Goal: Task Accomplishment & Management: Use online tool/utility

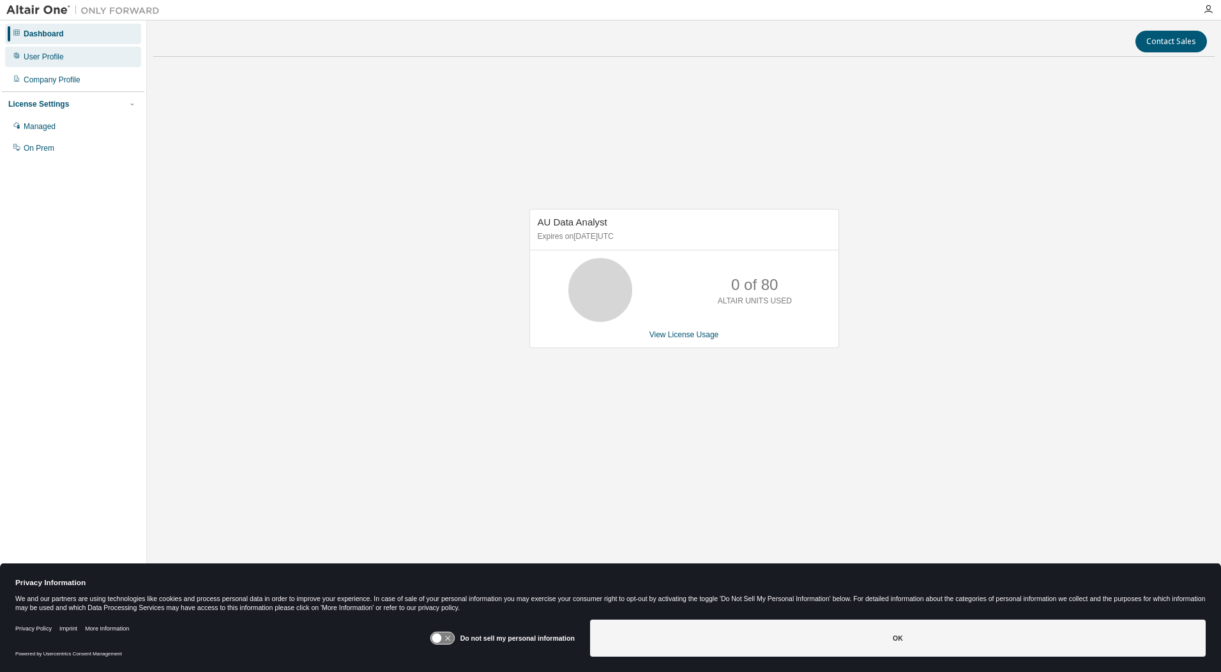
click at [42, 53] on div "User Profile" at bounding box center [44, 57] width 40 height 10
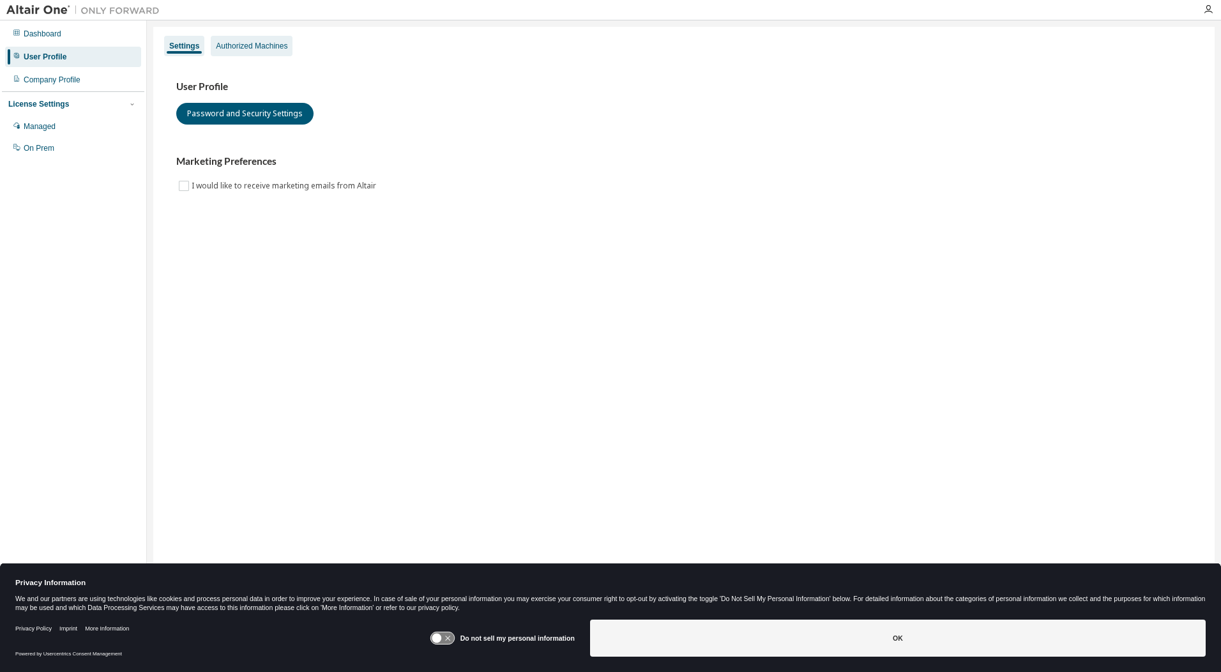
click at [236, 45] on div "Authorized Machines" at bounding box center [252, 46] width 72 height 10
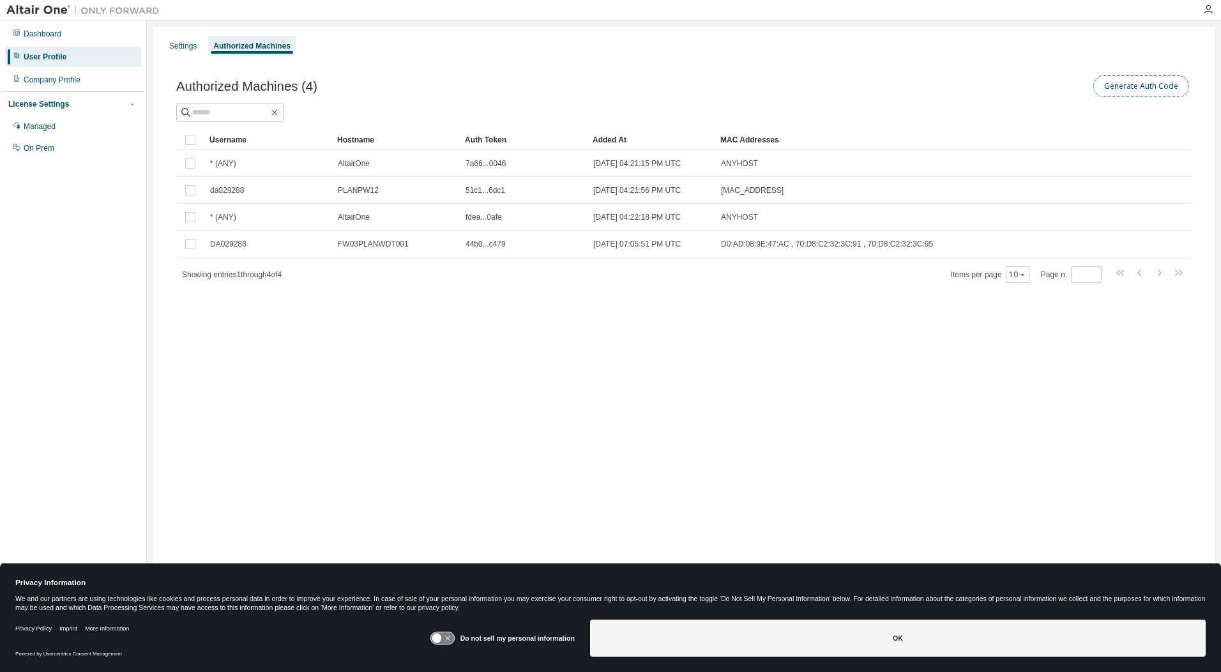
click at [1164, 92] on button "Generate Auth Code" at bounding box center [1141, 86] width 96 height 22
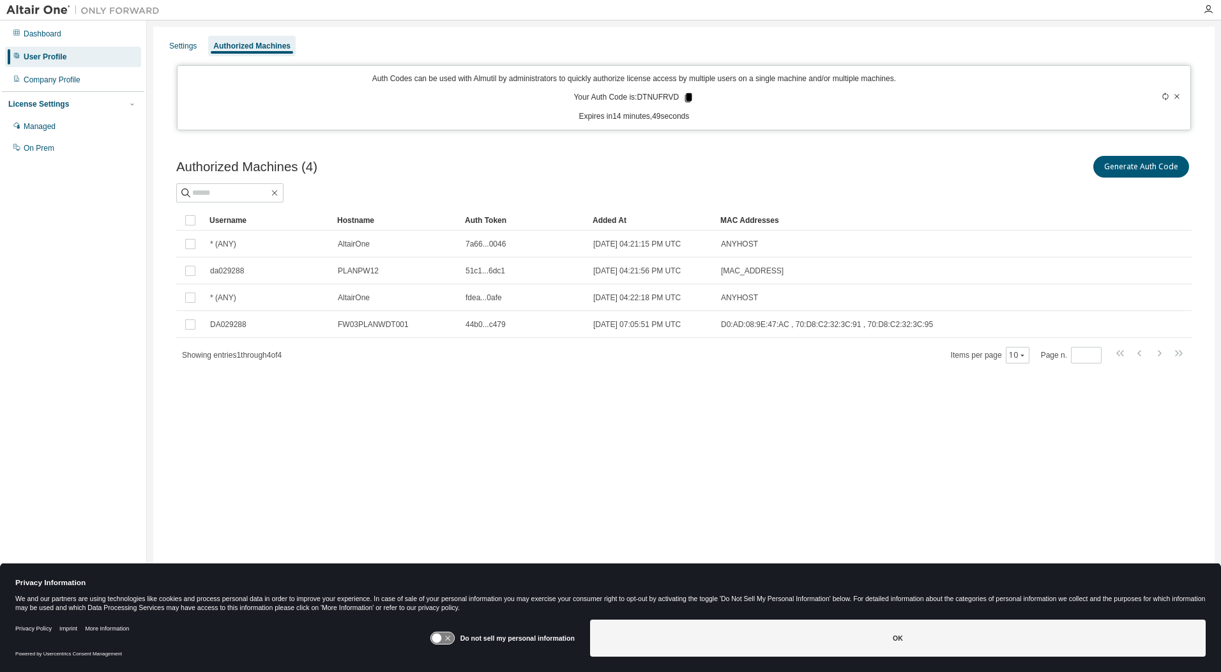
click at [692, 105] on div "Auth Codes can be used with Almutil by administrators to quickly authorize lice…" at bounding box center [634, 97] width 898 height 49
click at [688, 98] on icon at bounding box center [688, 97] width 7 height 9
click at [649, 80] on p "Auth Codes can be used with Almutil by administrators to quickly authorize lice…" at bounding box center [634, 78] width 898 height 11
drag, startPoint x: 675, startPoint y: 96, endPoint x: 641, endPoint y: 98, distance: 34.5
click at [641, 98] on p "Your Auth Code is: DTNUFRVD" at bounding box center [633, 97] width 121 height 11
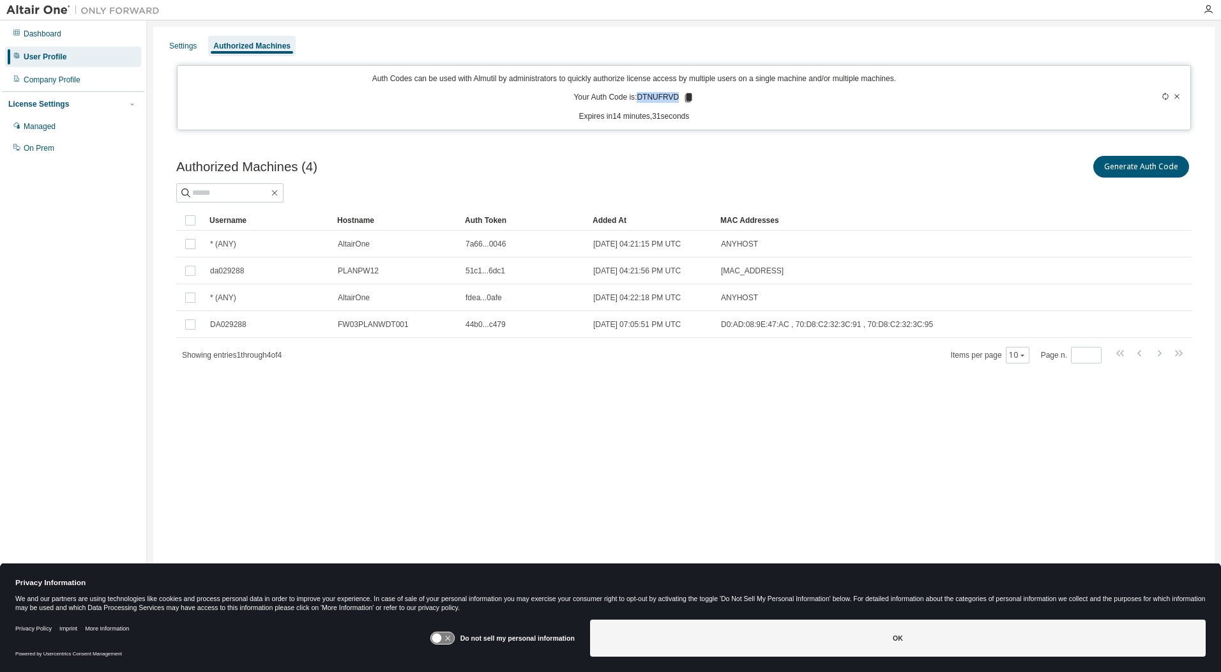
copy p "DTNUFRVD"
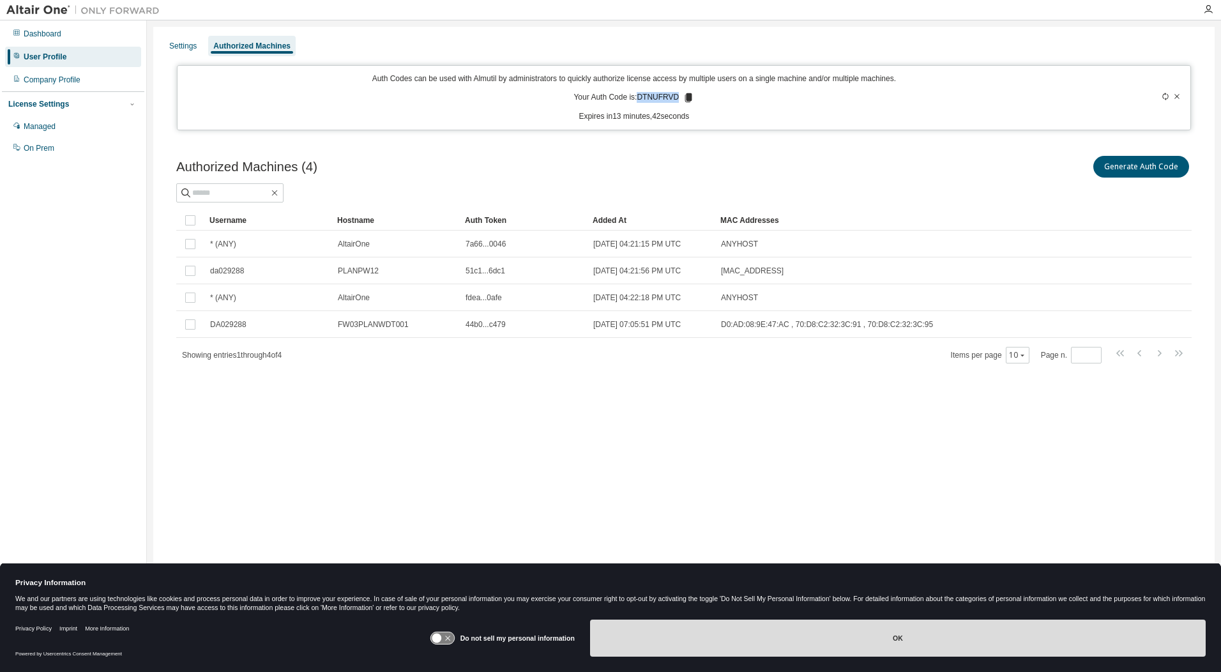
click at [846, 655] on button "OK" at bounding box center [897, 637] width 615 height 37
